Goal: Navigation & Orientation: Find specific page/section

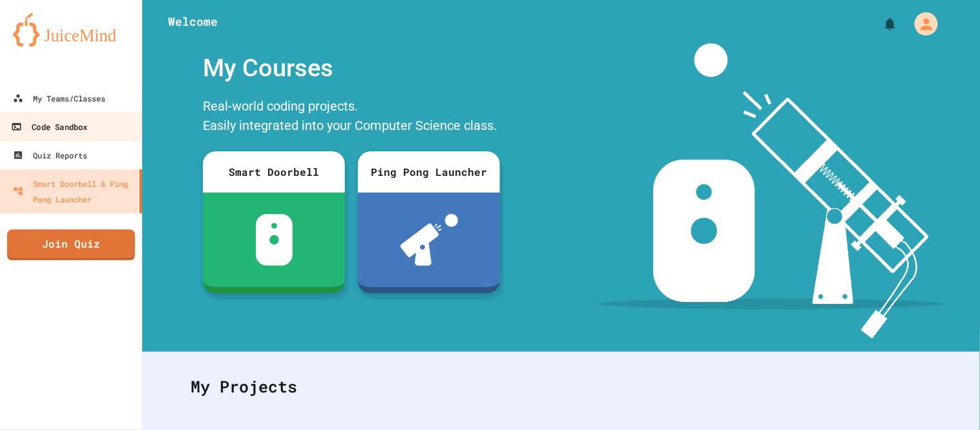
click at [87, 128] on div "Code Sandbox" at bounding box center [49, 127] width 76 height 16
